Goal: Task Accomplishment & Management: Complete application form

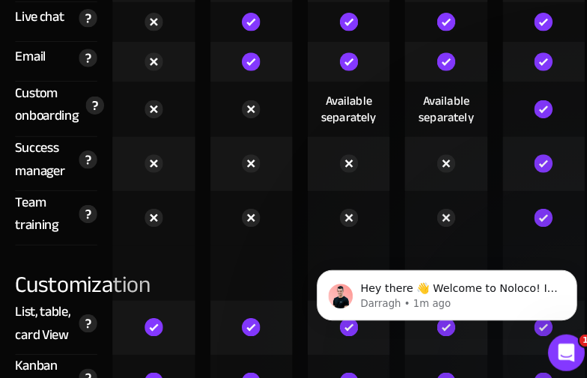
scroll to position [135, 0]
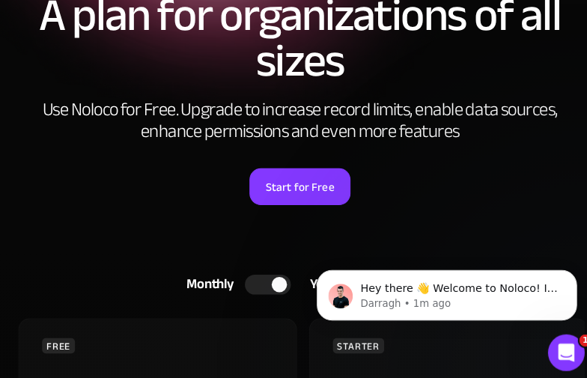
click at [244, 165] on link "Start for Free" at bounding box center [293, 183] width 99 height 36
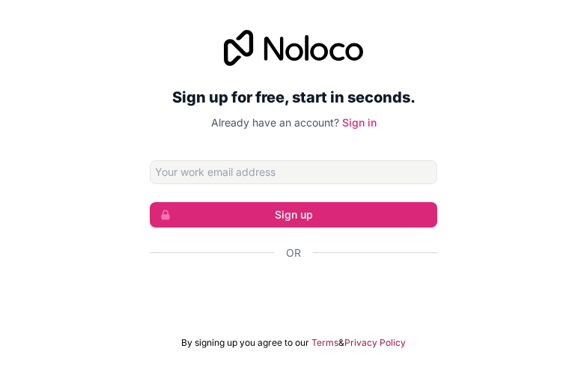
click link "Sign in" at bounding box center [359, 122] width 34 height 13
